Goal: Navigation & Orientation: Go to known website

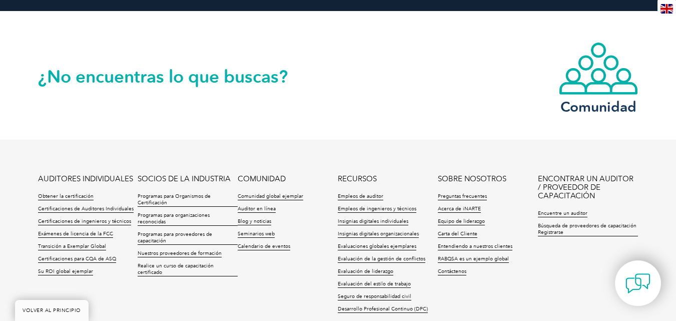
scroll to position [1238, 0]
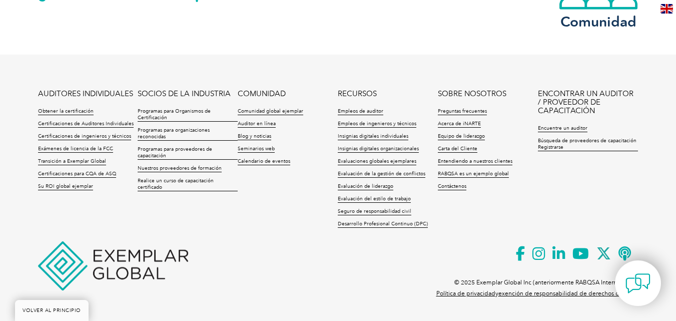
click at [143, 260] on img at bounding box center [113, 265] width 150 height 49
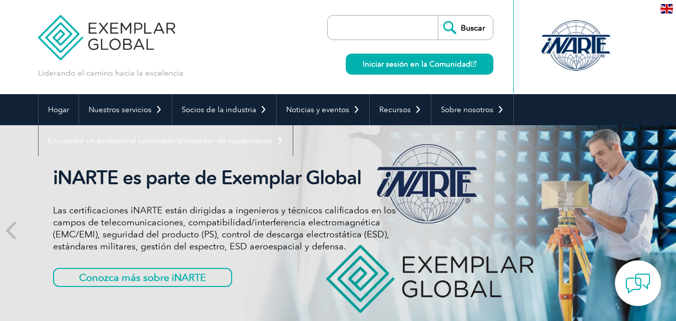
click at [116, 33] on img at bounding box center [107, 30] width 138 height 60
